Goal: Task Accomplishment & Management: Manage account settings

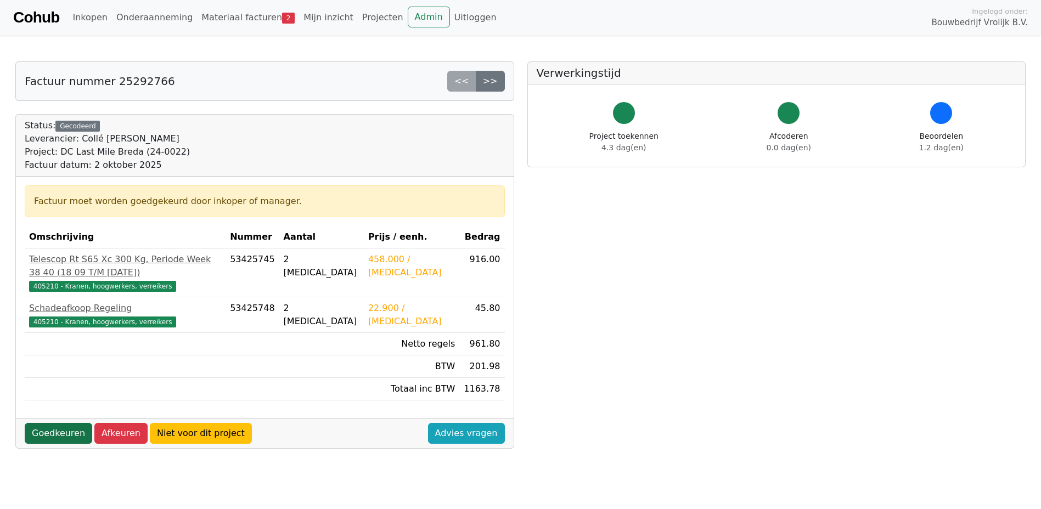
click at [64, 423] on link "Goedkeuren" at bounding box center [58, 433] width 67 height 21
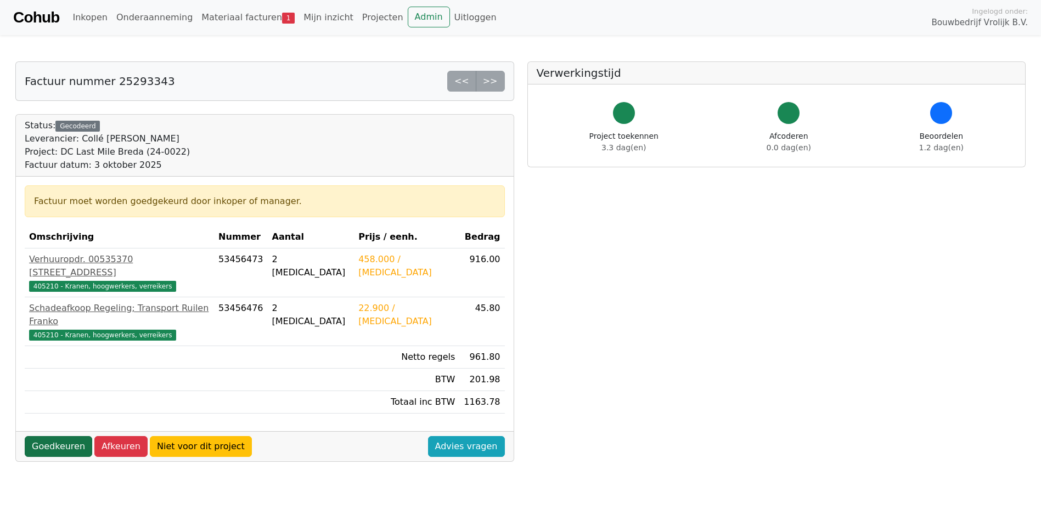
click at [56, 436] on link "Goedkeuren" at bounding box center [58, 446] width 67 height 21
